Goal: Find specific page/section: Find specific page/section

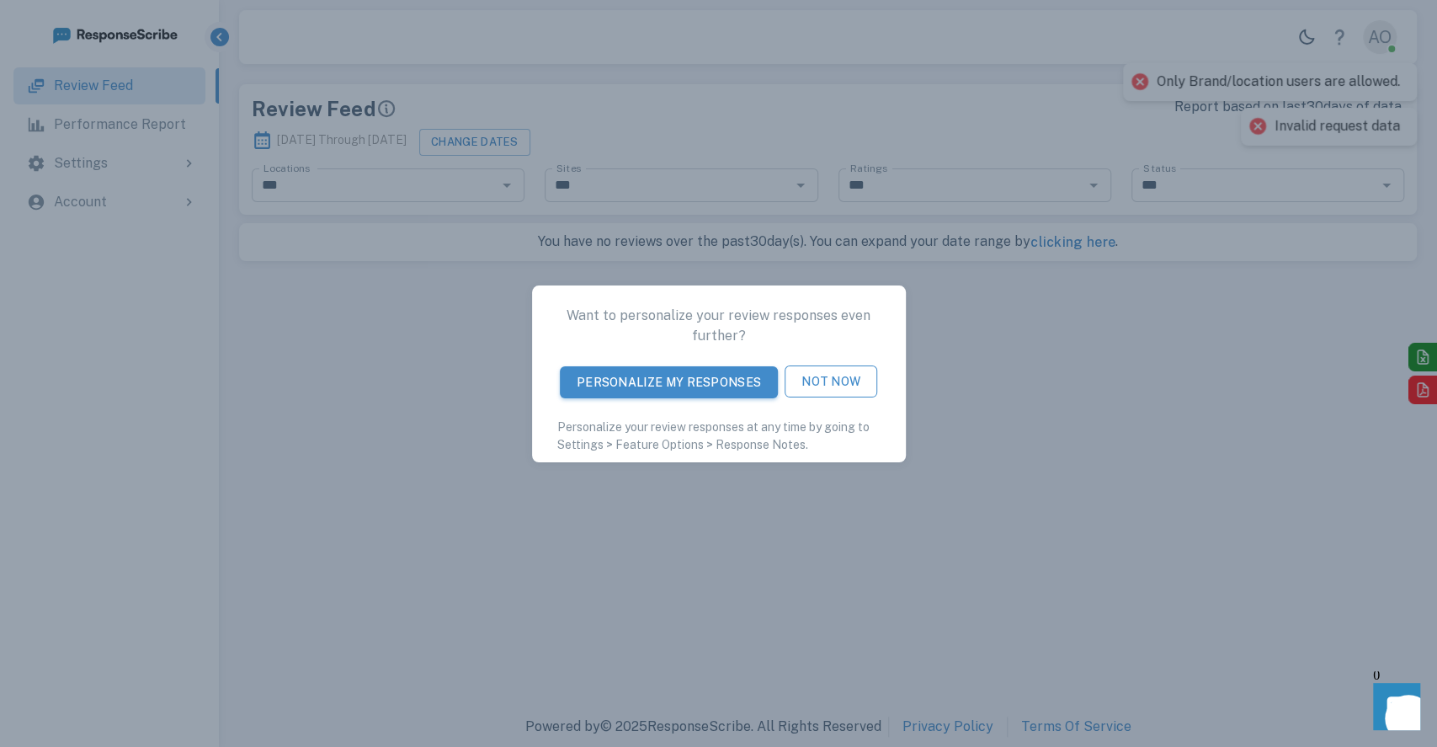
click at [847, 392] on button "Not Now" at bounding box center [831, 381] width 93 height 32
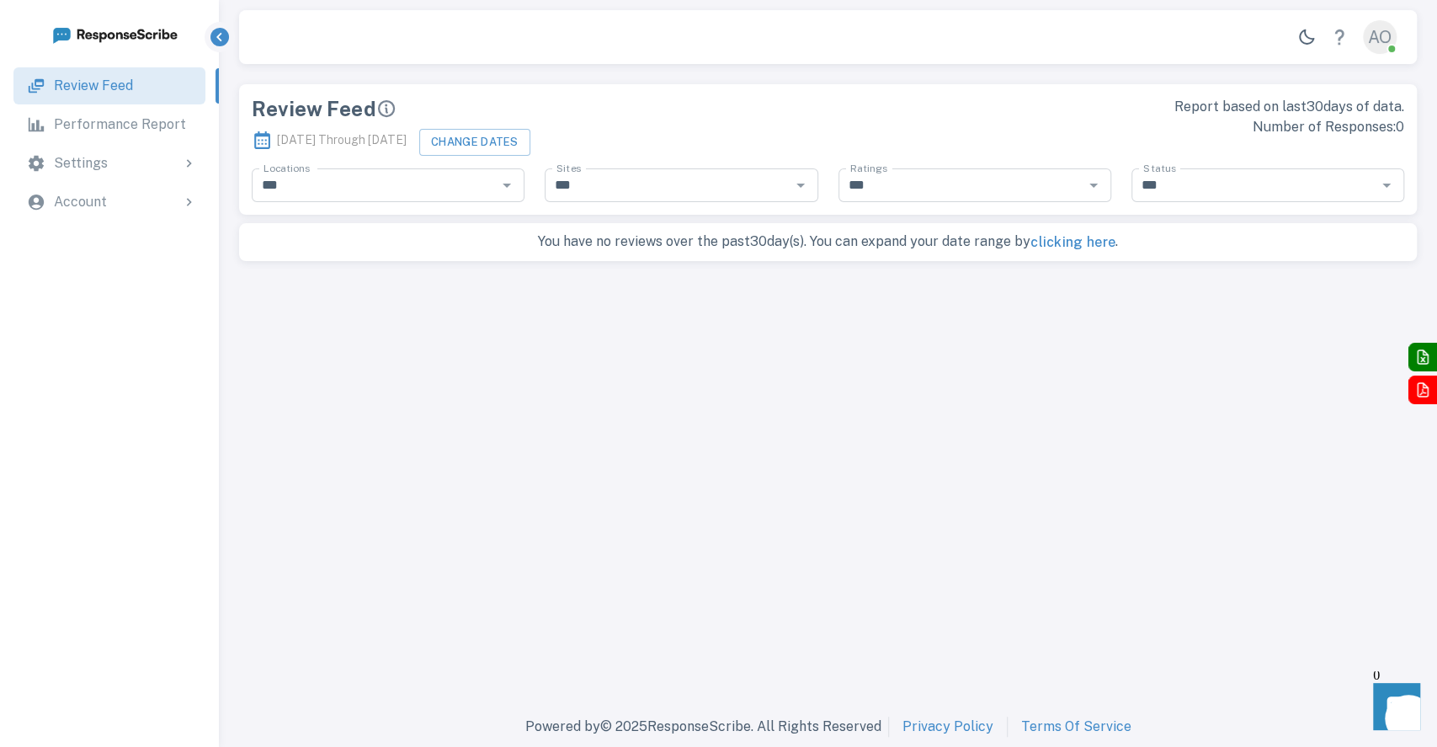
click at [102, 122] on p "Performance Report" at bounding box center [120, 125] width 132 height 20
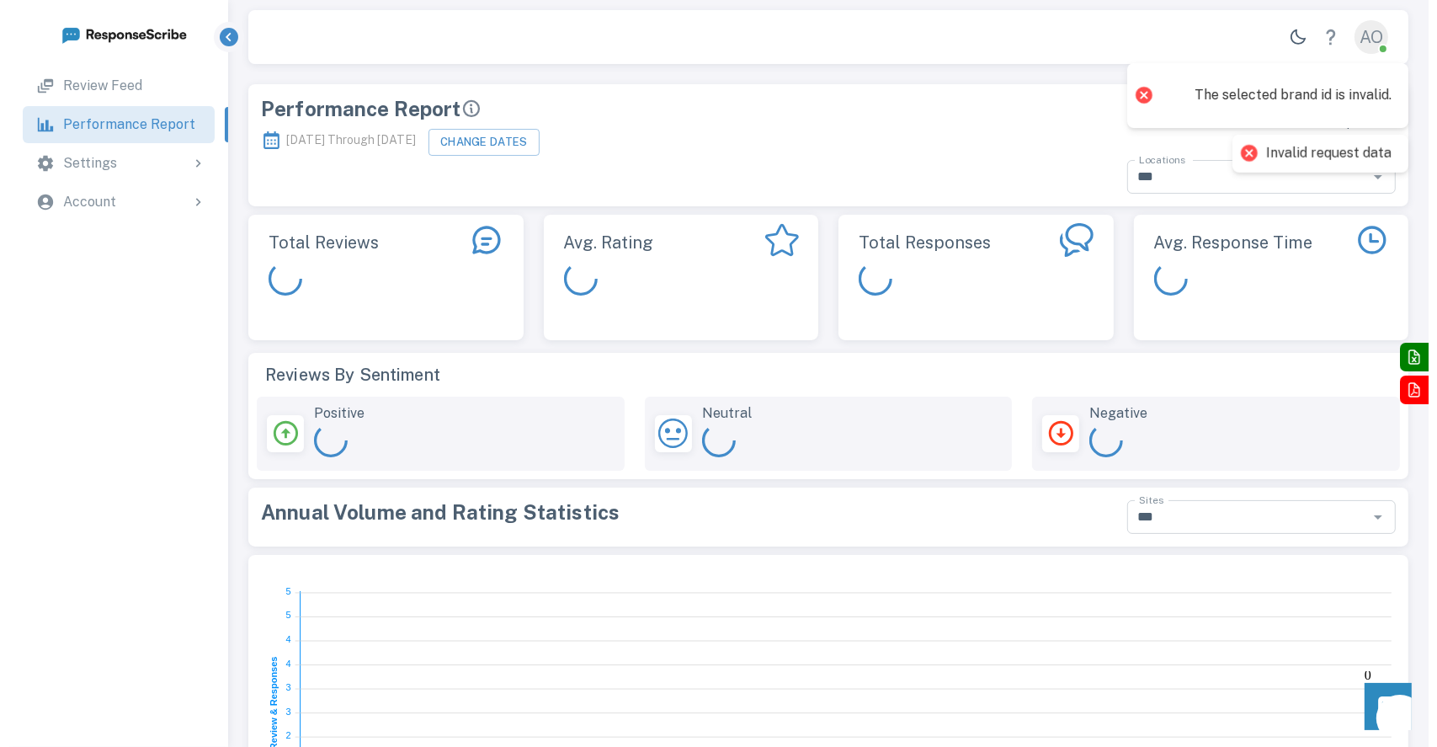
scroll to position [309, 1143]
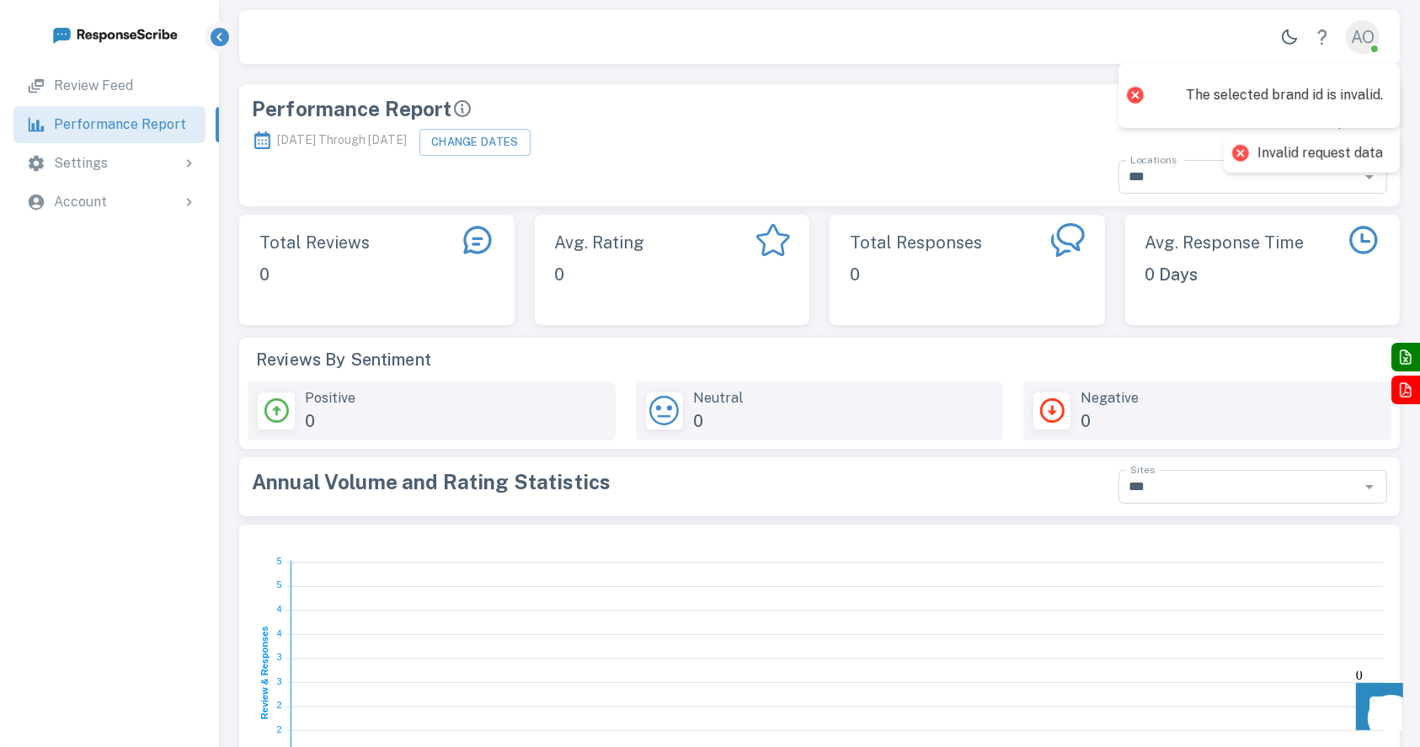
click at [1136, 93] on div at bounding box center [1135, 95] width 24 height 24
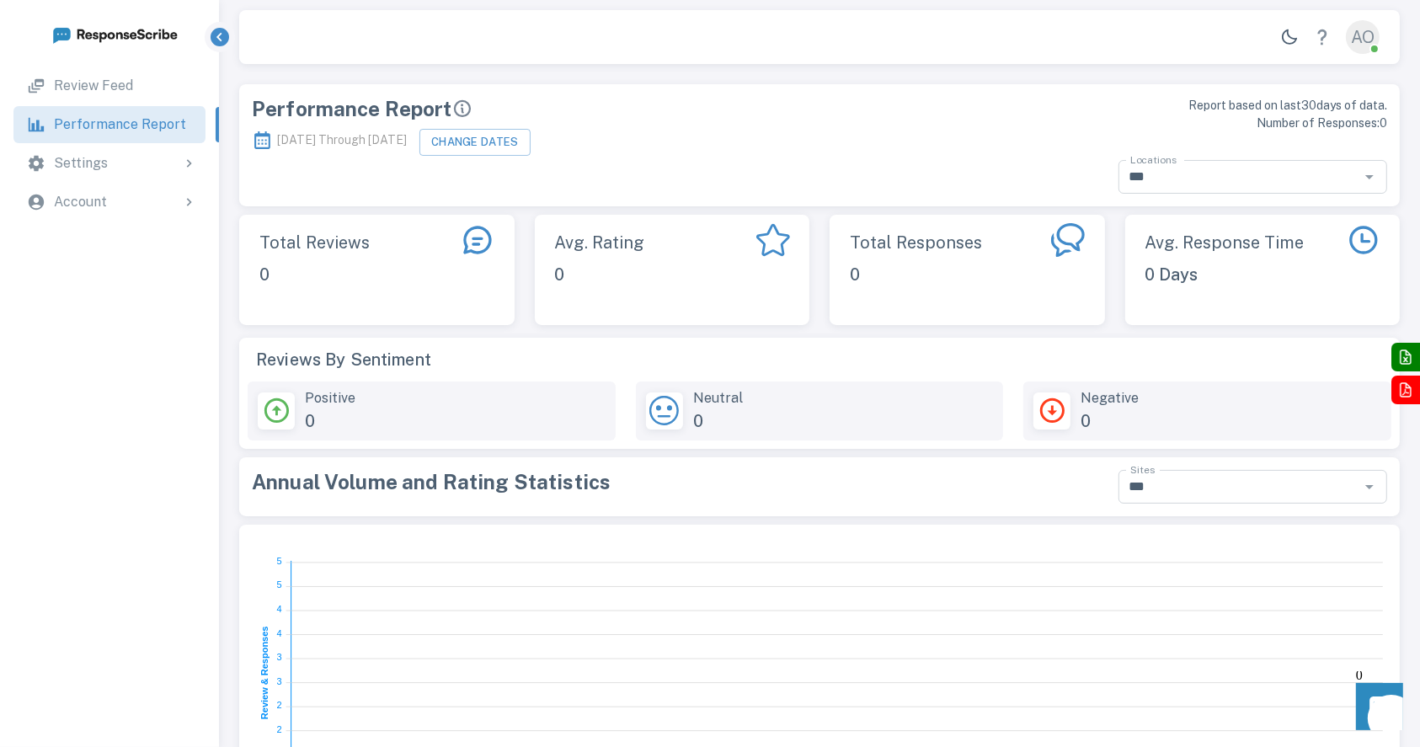
click at [1368, 27] on div "AO" at bounding box center [1363, 37] width 34 height 34
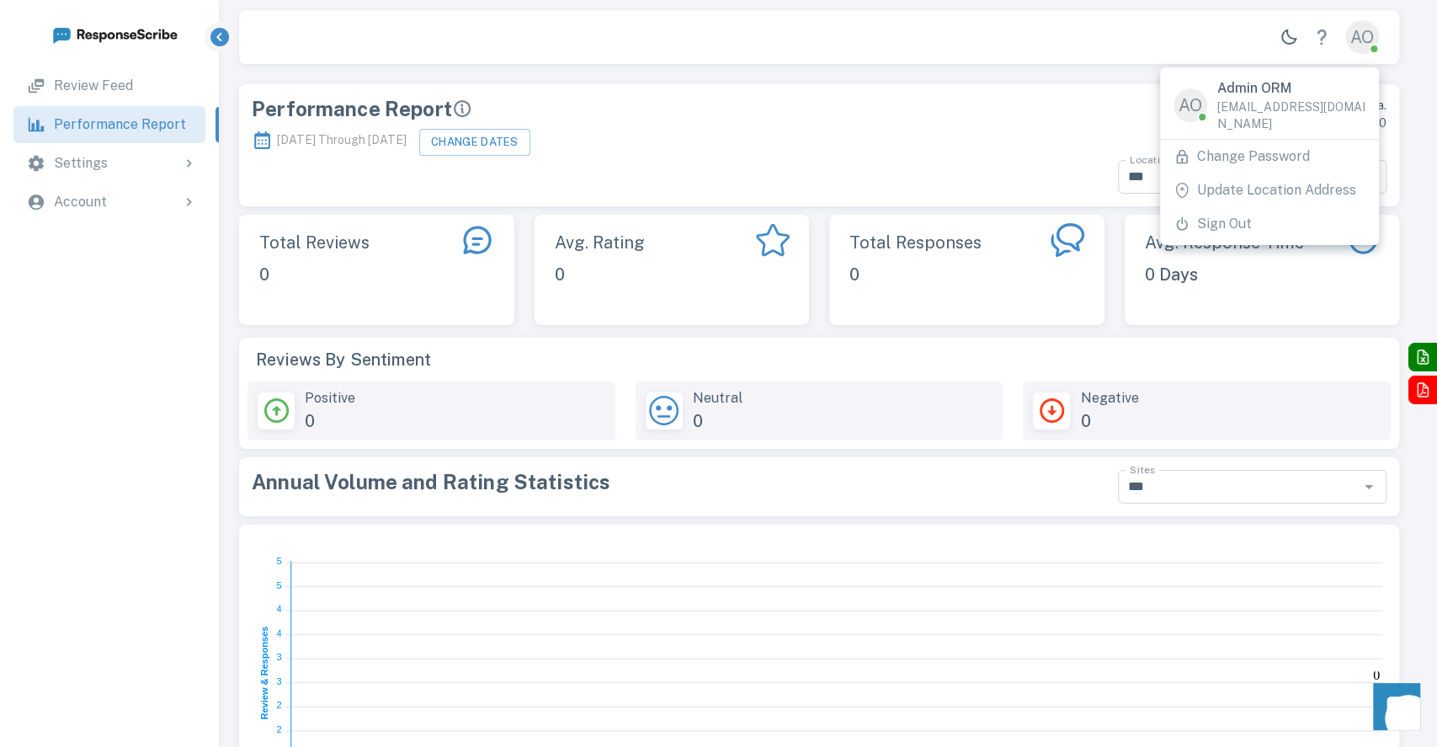
click at [1245, 227] on li "Sign Out" at bounding box center [1269, 224] width 219 height 34
